Goal: Information Seeking & Learning: Check status

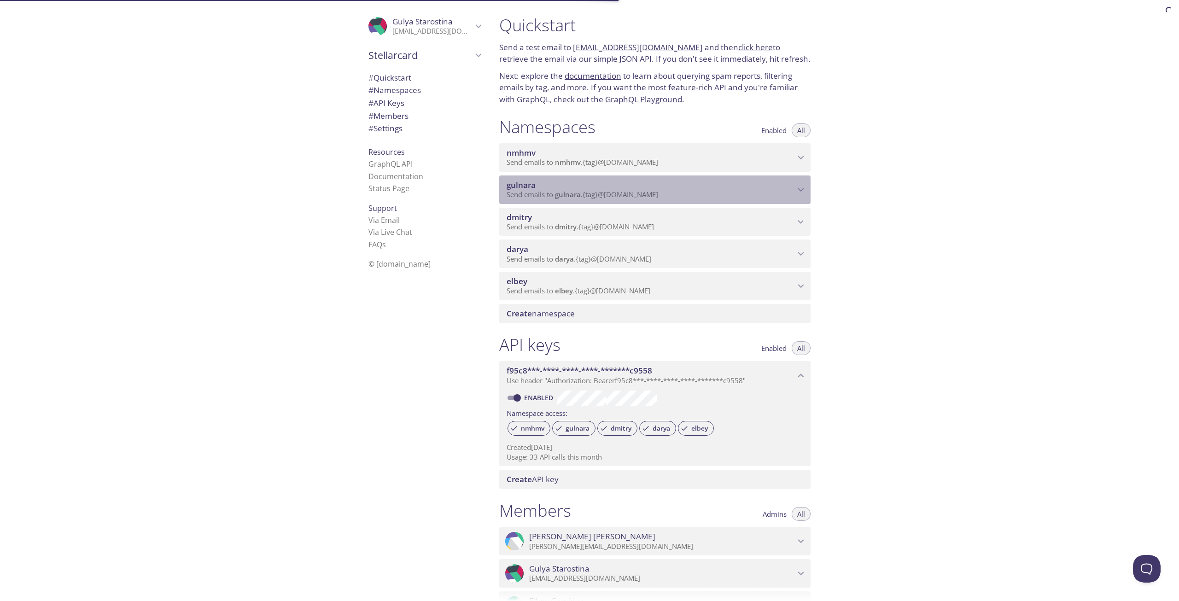
click at [538, 187] on span "gulnara" at bounding box center [650, 185] width 288 height 10
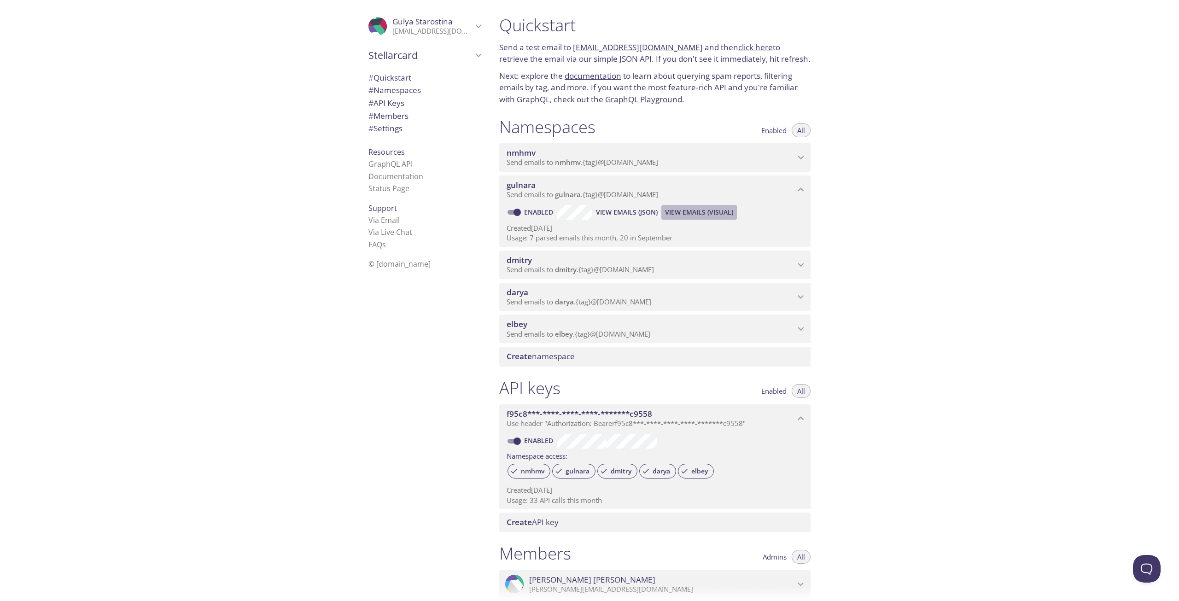
click at [701, 213] on span "View Emails (Visual)" at bounding box center [699, 212] width 68 height 11
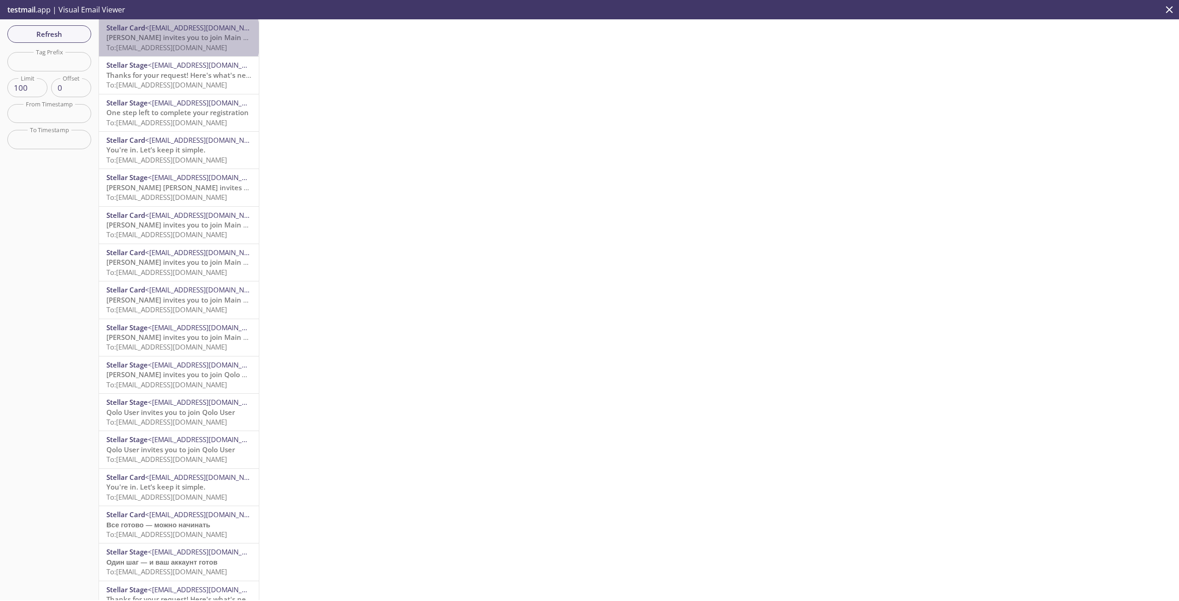
click at [178, 38] on span "[PERSON_NAME] invites you to join Main Company" at bounding box center [190, 37] width 168 height 9
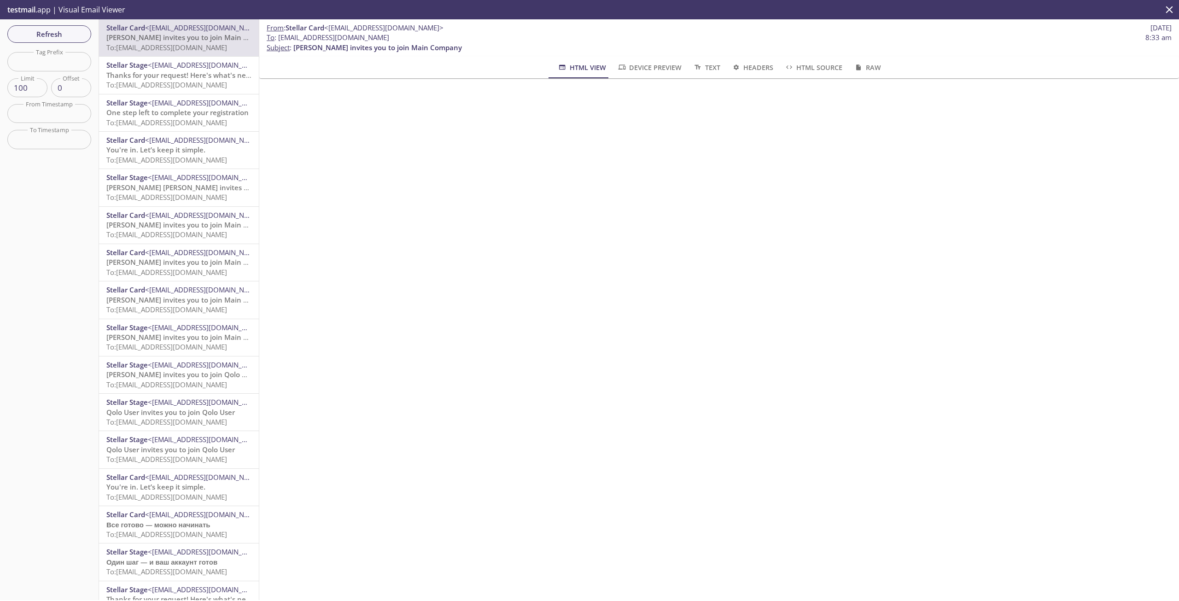
drag, startPoint x: 388, startPoint y: 37, endPoint x: 278, endPoint y: 38, distance: 109.6
click at [278, 38] on span "To : [EMAIL_ADDRESS][DOMAIN_NAME] 8:33 am" at bounding box center [719, 38] width 905 height 10
copy span "[EMAIL_ADDRESS][DOMAIN_NAME]"
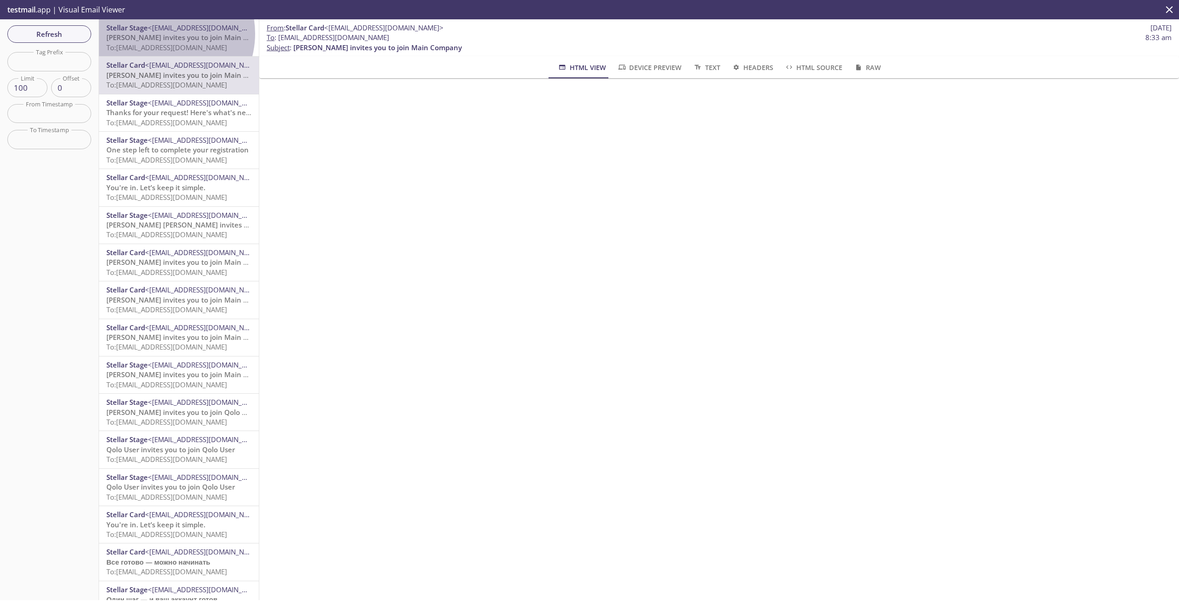
click at [163, 34] on span "[PERSON_NAME] invites you to join Main Company" at bounding box center [190, 37] width 168 height 9
